Goal: Communication & Community: Connect with others

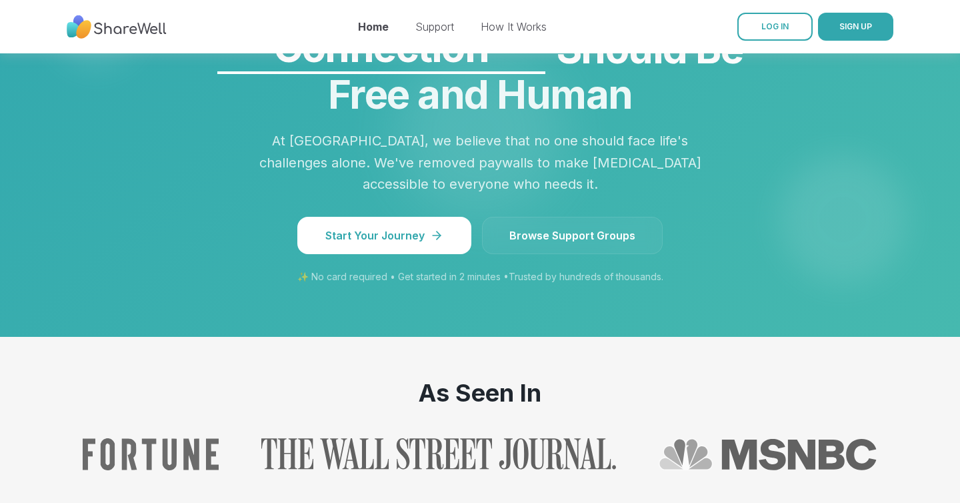
scroll to position [1179, 0]
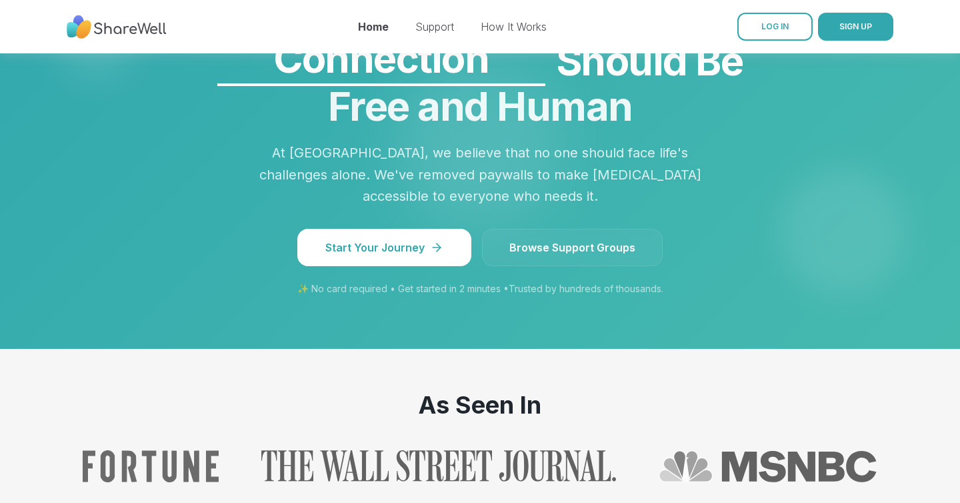
click at [527, 229] on link "Browse Support Groups" at bounding box center [572, 247] width 181 height 37
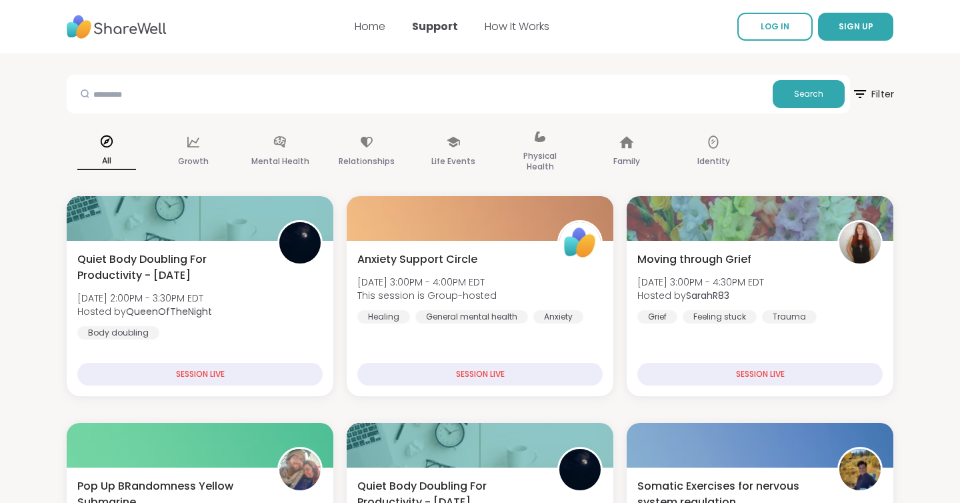
click at [862, 95] on icon at bounding box center [860, 93] width 17 height 17
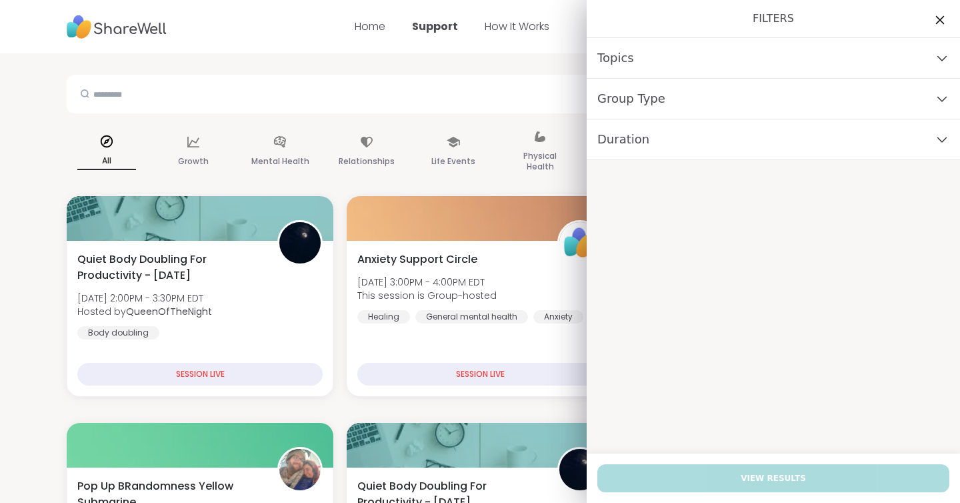
click at [940, 17] on icon at bounding box center [940, 19] width 17 height 17
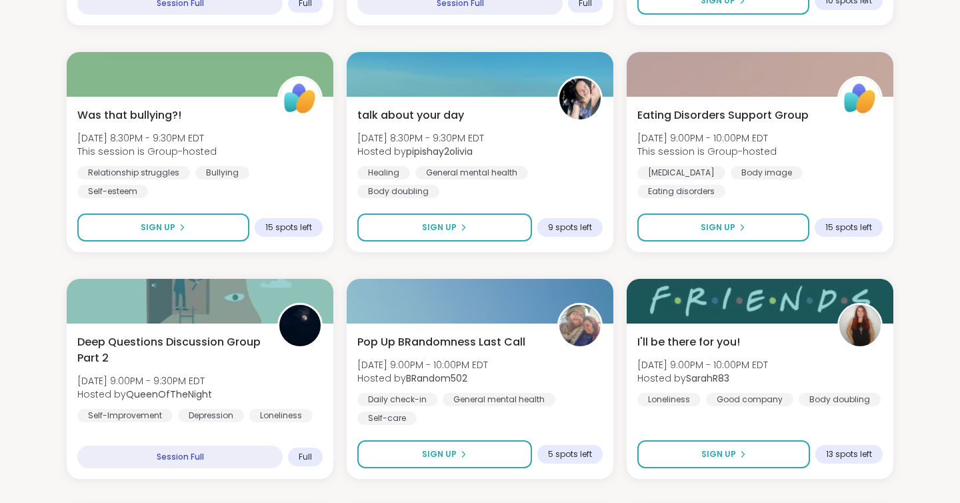
scroll to position [2750, 0]
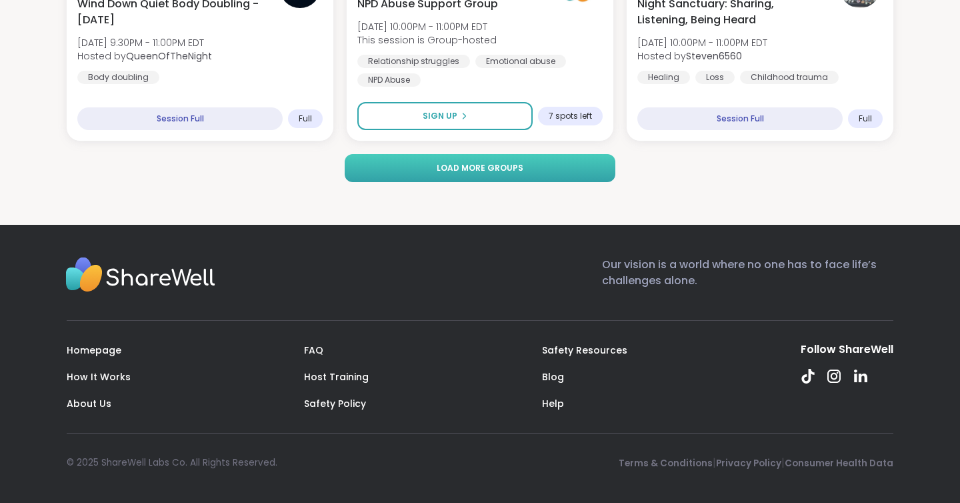
click at [518, 169] on span "Load more groups" at bounding box center [480, 168] width 87 height 12
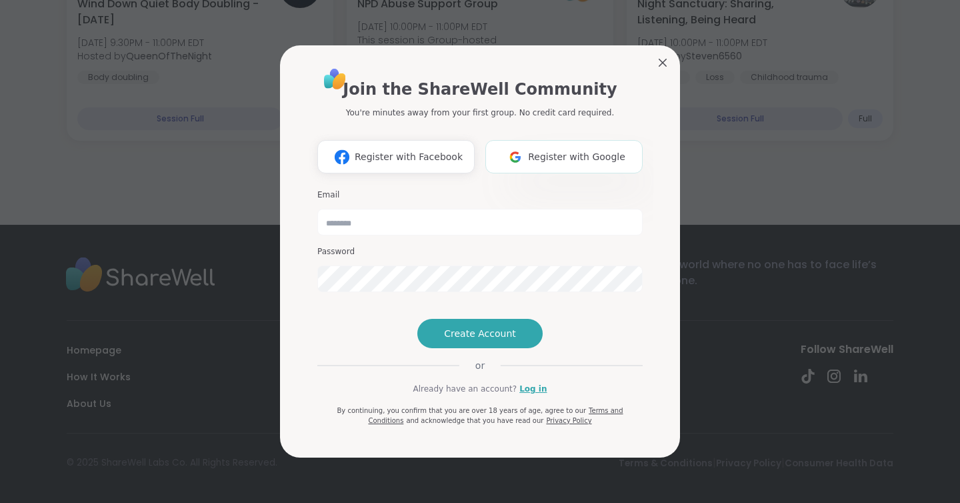
click at [592, 140] on button "Register with Google" at bounding box center [564, 156] width 157 height 33
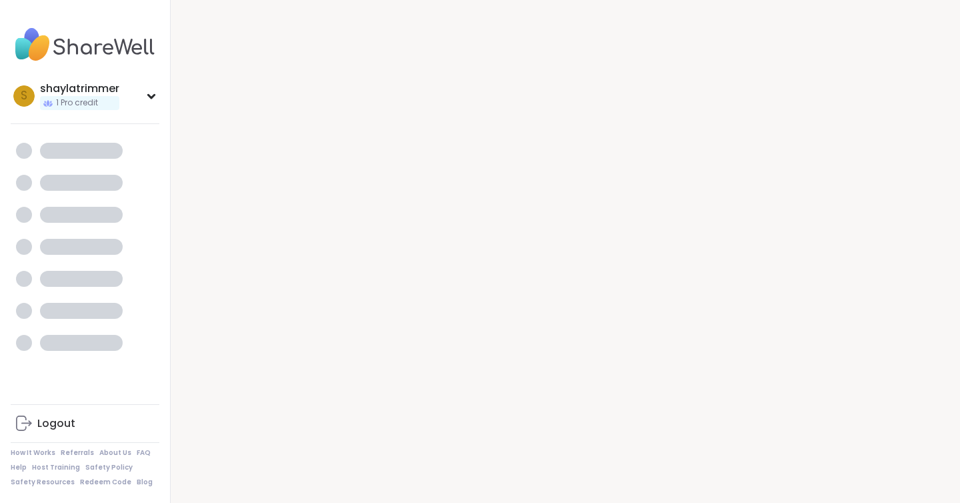
scroll to position [13, 0]
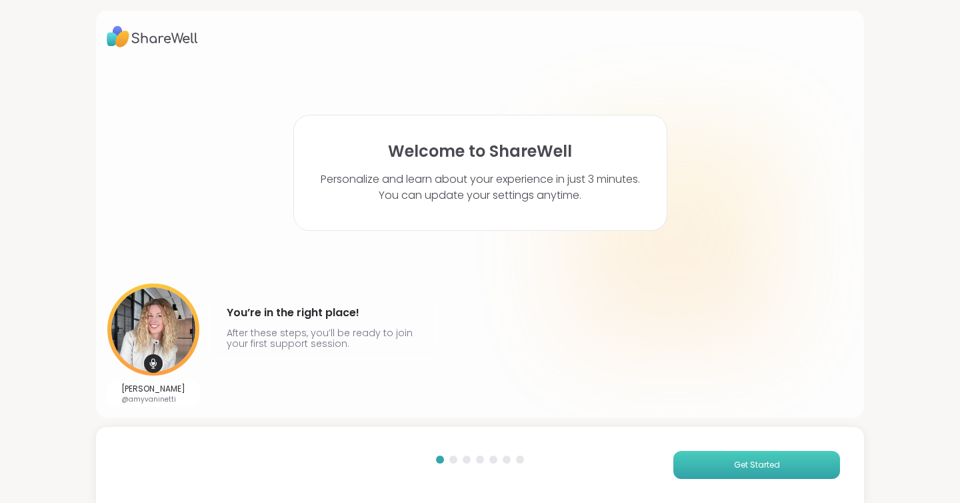
click at [716, 460] on button "Get Started" at bounding box center [757, 465] width 167 height 28
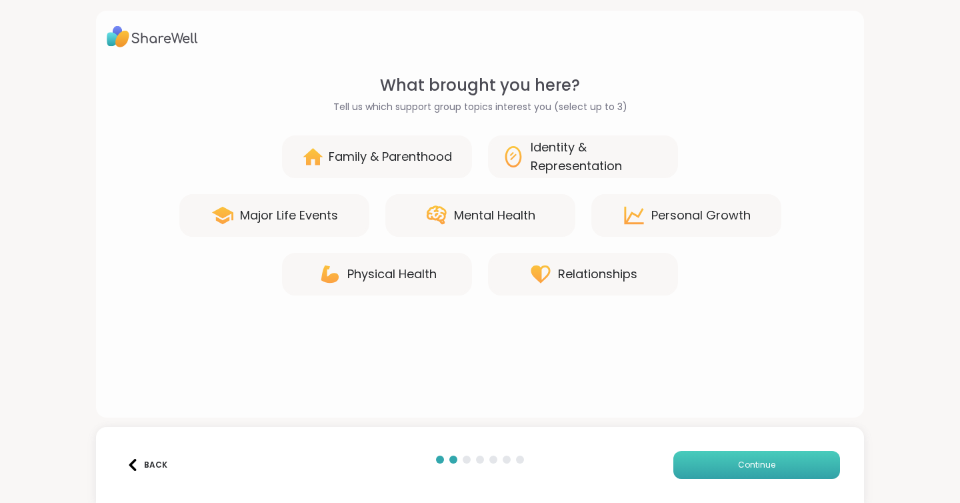
click at [716, 460] on button "Continue" at bounding box center [757, 465] width 167 height 28
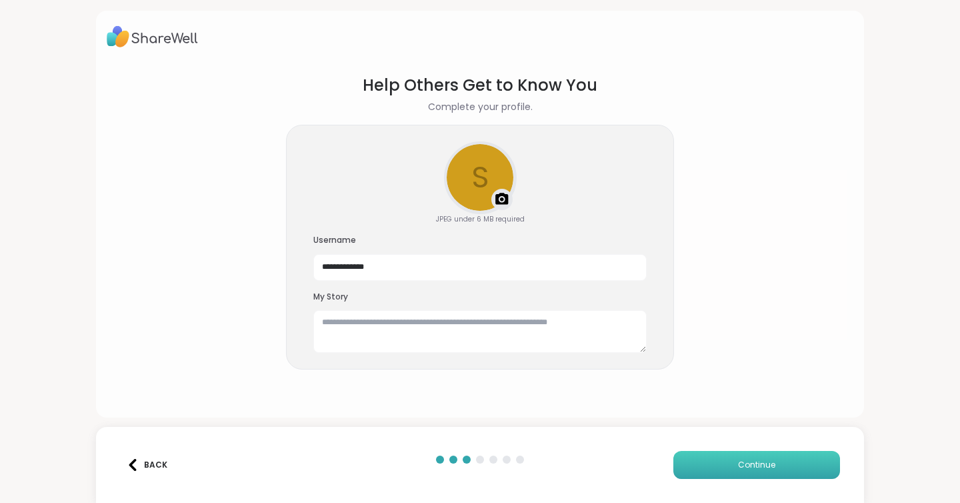
click at [716, 460] on button "Continue" at bounding box center [757, 465] width 167 height 28
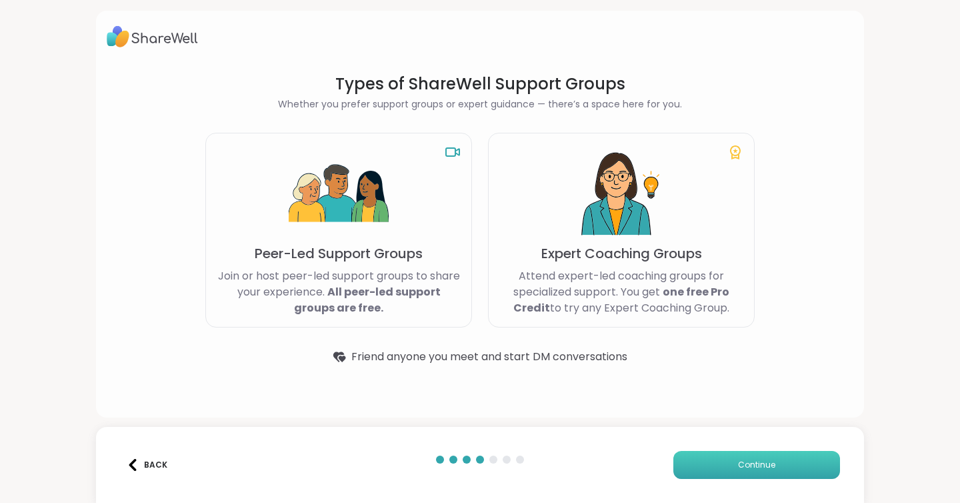
click at [716, 460] on button "Continue" at bounding box center [757, 465] width 167 height 28
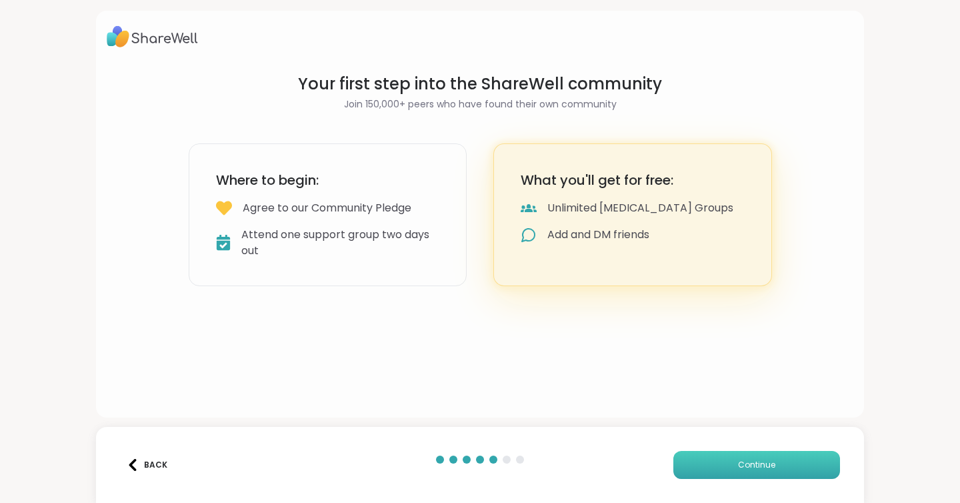
click at [716, 460] on button "Continue" at bounding box center [757, 465] width 167 height 28
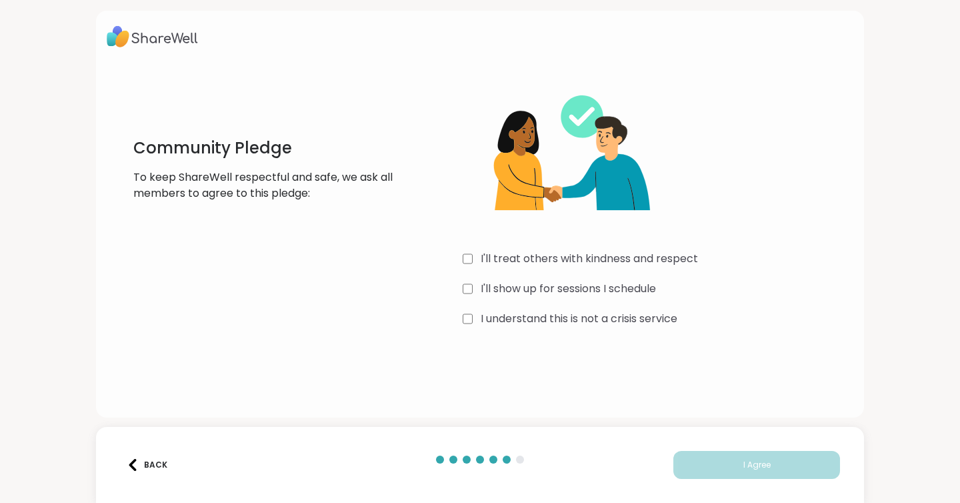
click at [462, 319] on div "Community Pledge To keep ShareWell respectful and safe, we ask all members to a…" at bounding box center [480, 201] width 747 height 257
click at [700, 464] on button "I Agree" at bounding box center [757, 465] width 167 height 28
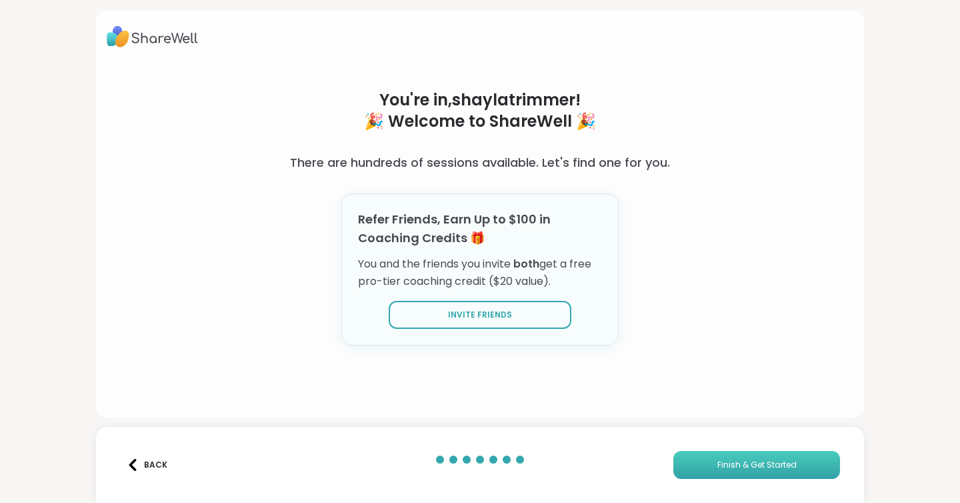
click at [708, 465] on button "Finish & Get Started" at bounding box center [757, 465] width 167 height 28
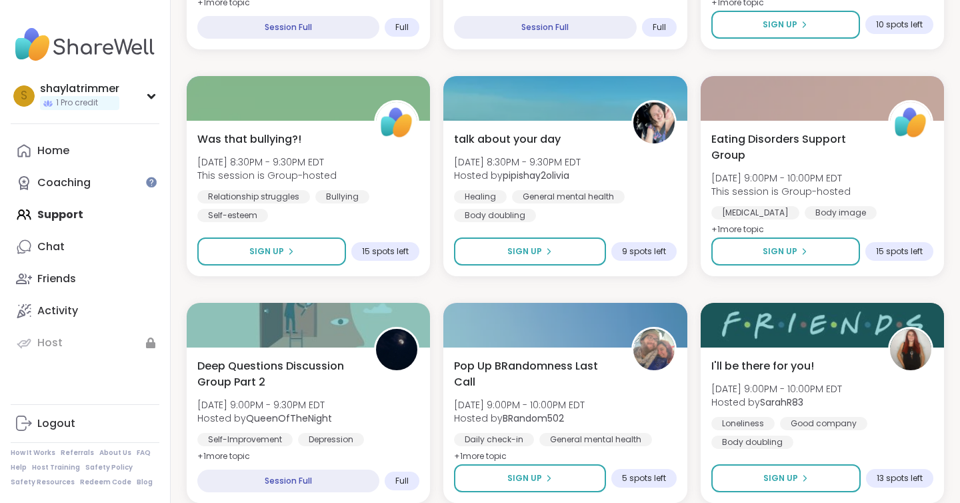
scroll to position [2505, 0]
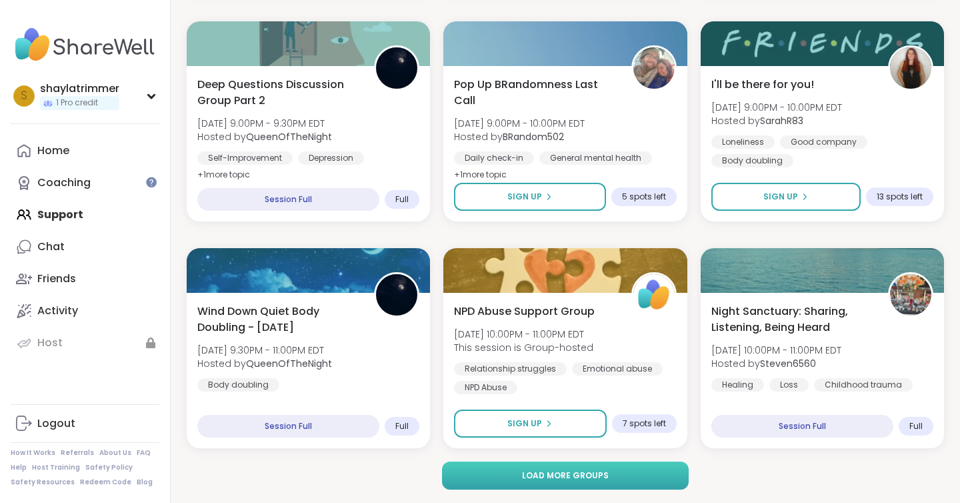
click at [575, 472] on span "Load more groups" at bounding box center [565, 476] width 87 height 12
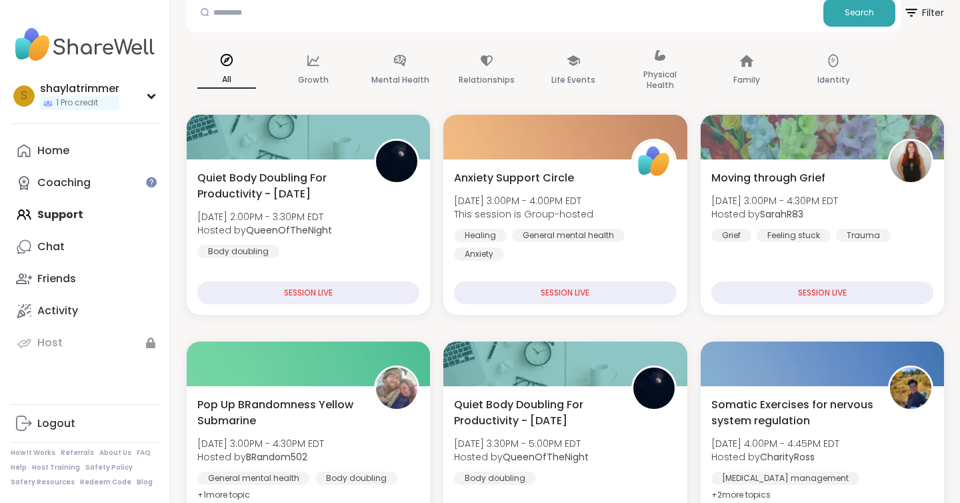
scroll to position [0, 0]
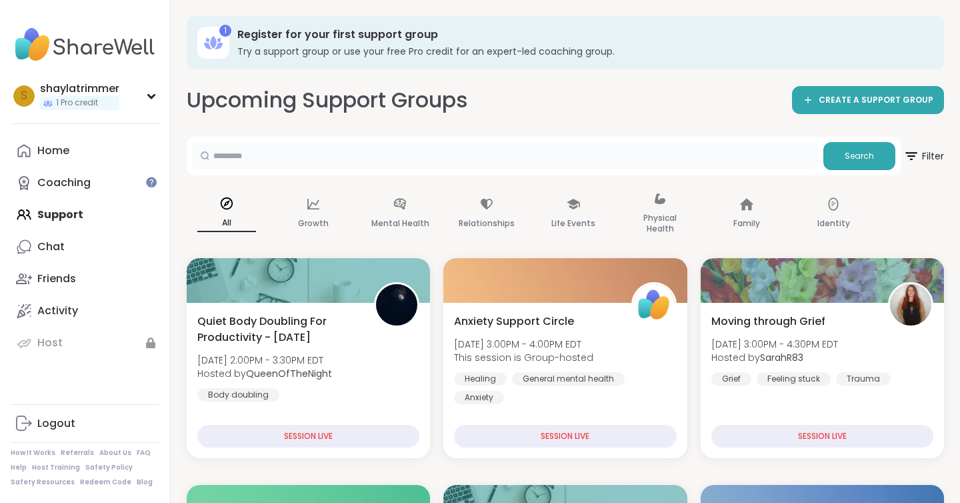
click at [432, 147] on input "text" at bounding box center [505, 155] width 626 height 27
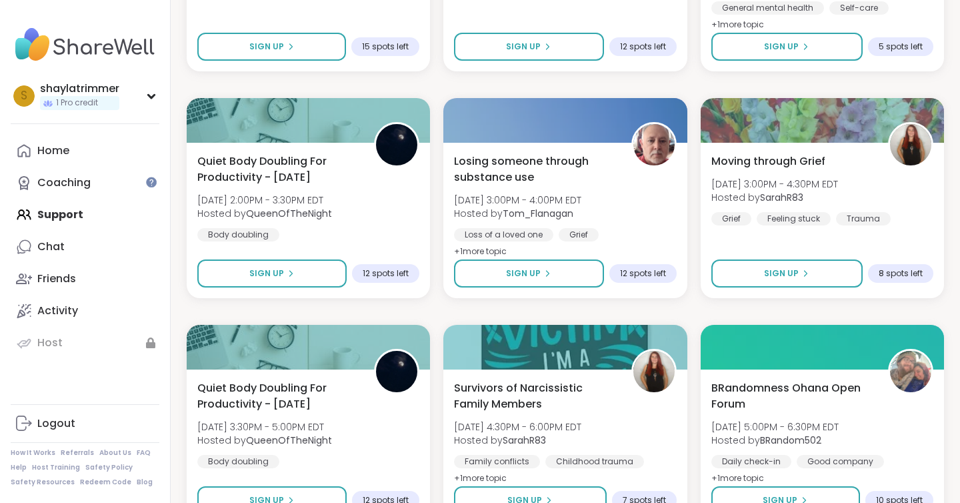
scroll to position [5226, 0]
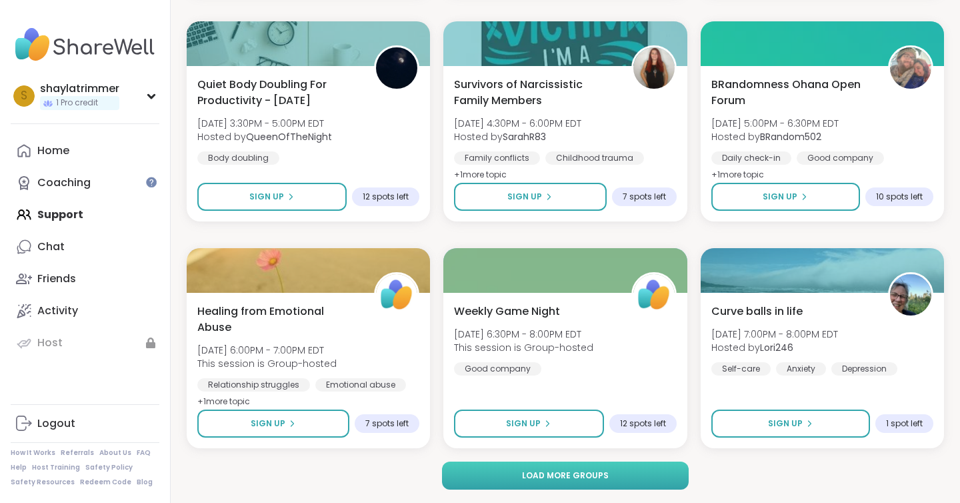
click at [579, 484] on button "Load more groups" at bounding box center [565, 476] width 247 height 28
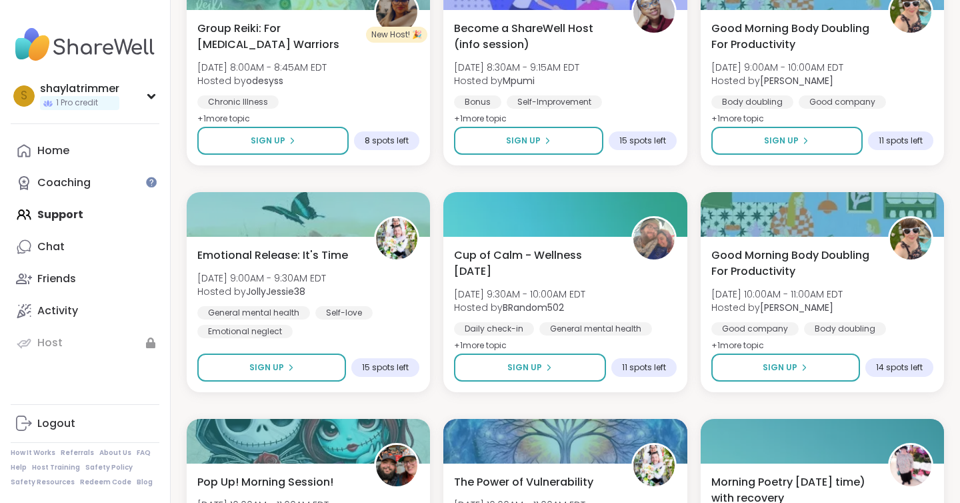
scroll to position [7947, 0]
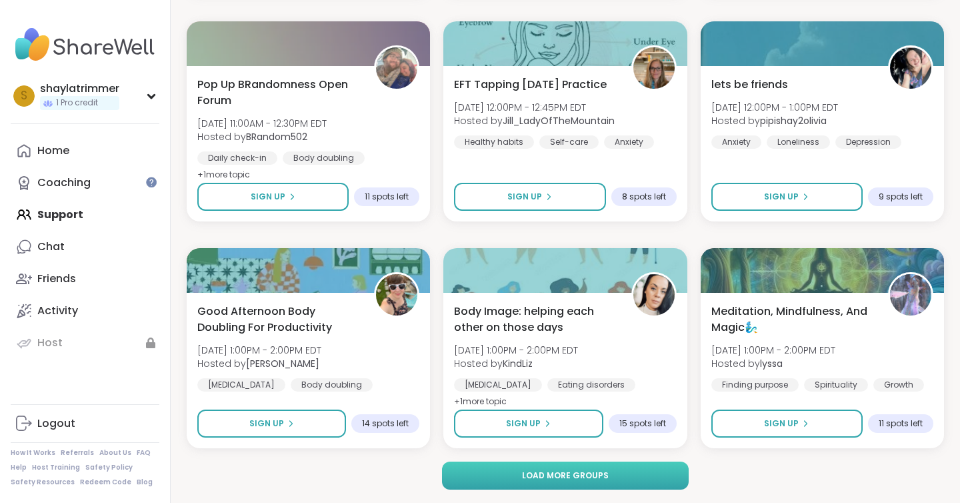
click at [586, 475] on span "Load more groups" at bounding box center [565, 476] width 87 height 12
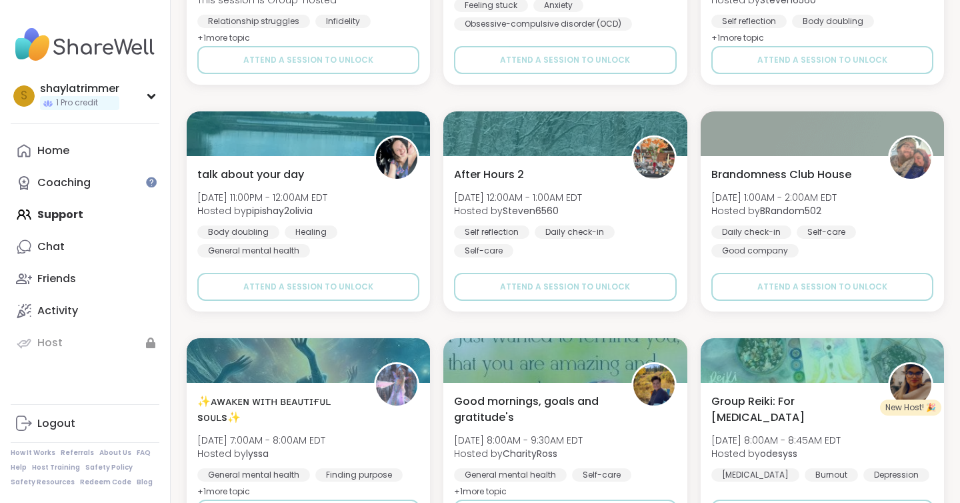
scroll to position [10668, 0]
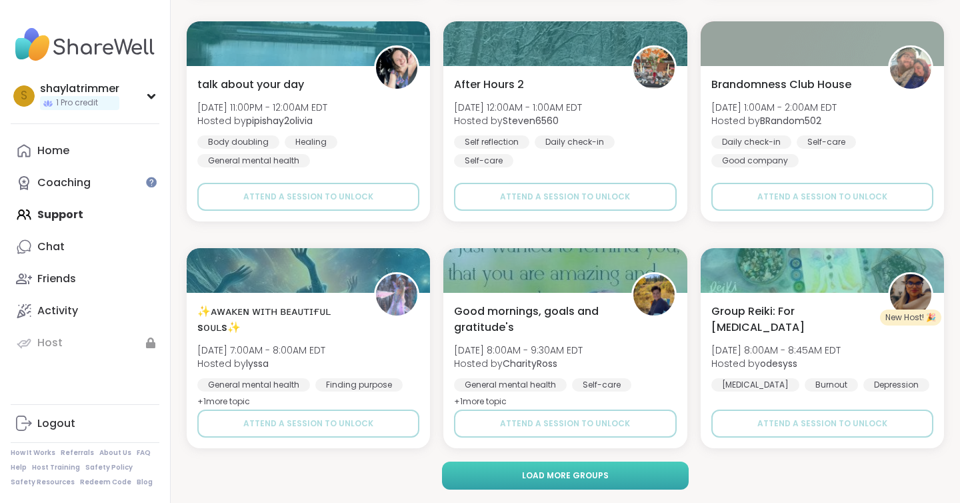
click at [544, 484] on button "Load more groups" at bounding box center [565, 476] width 247 height 28
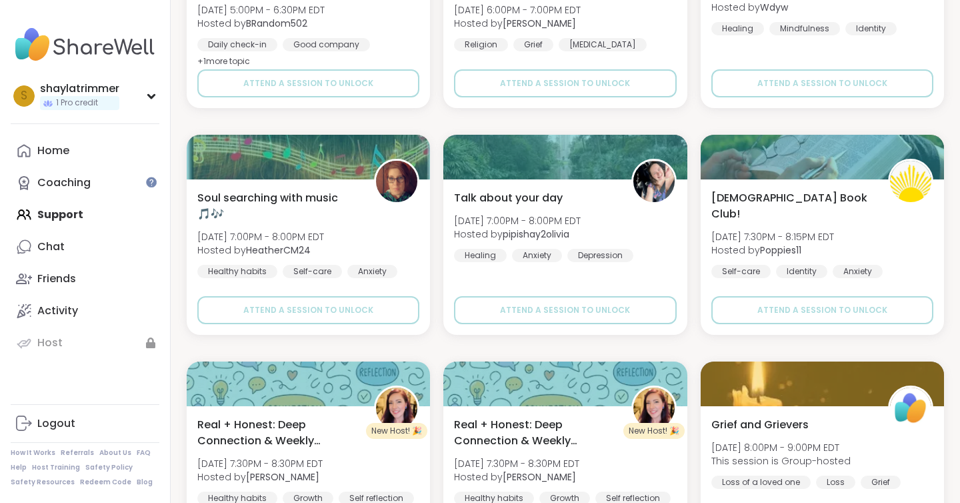
scroll to position [13390, 0]
